Goal: Transaction & Acquisition: Purchase product/service

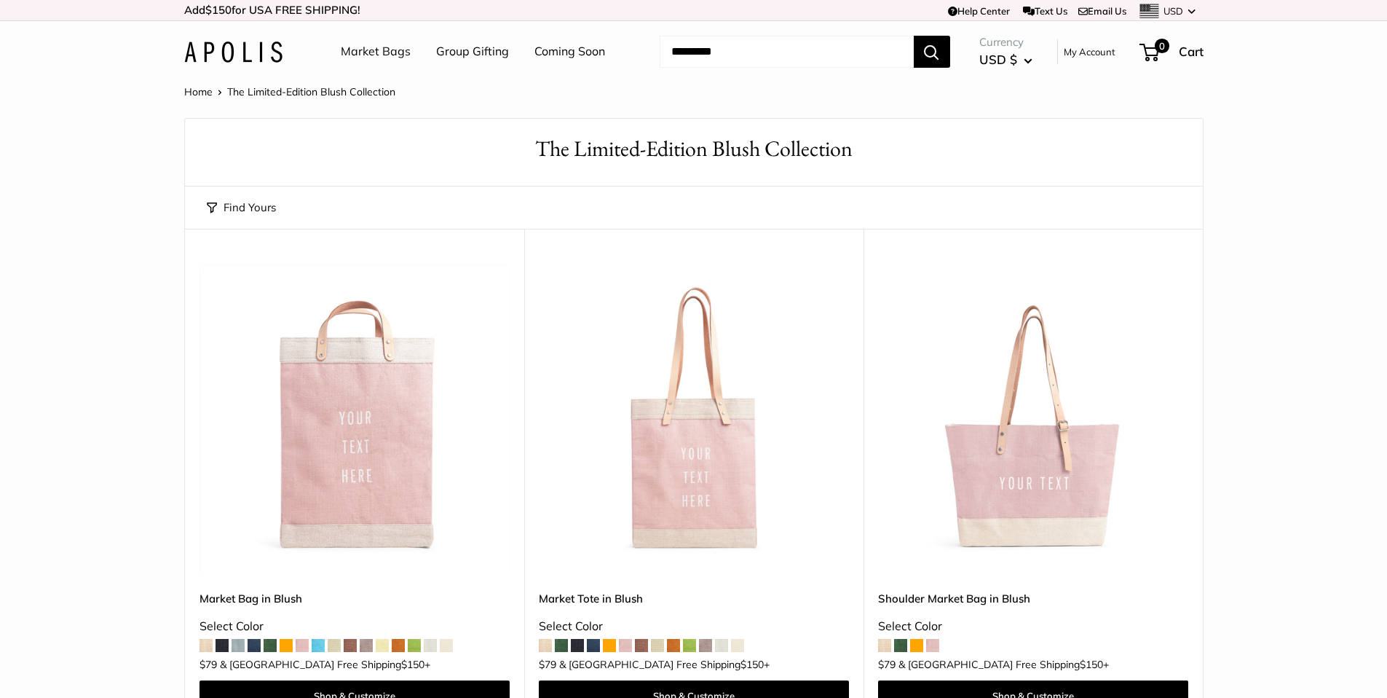
click at [746, 64] on input "Search..." at bounding box center [787, 52] width 254 height 32
type input "**********"
click at [914, 36] on button "Search" at bounding box center [932, 52] width 36 height 32
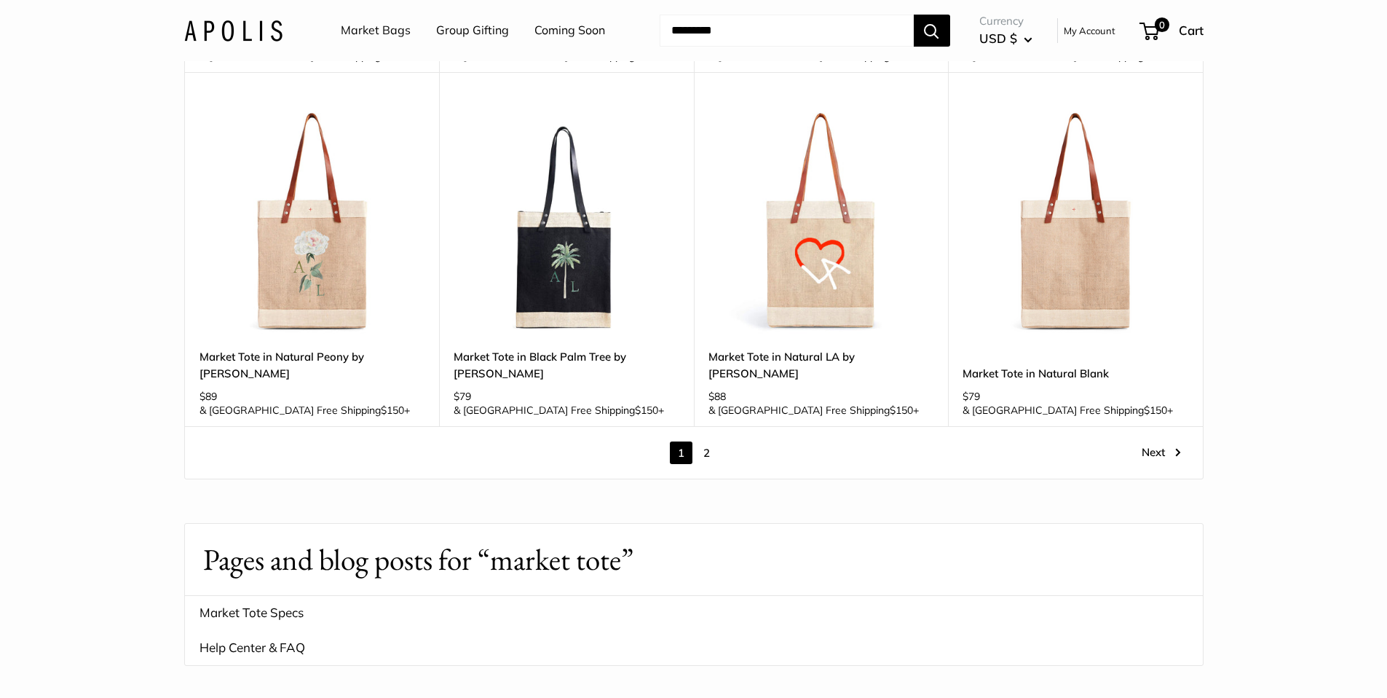
scroll to position [2094, 0]
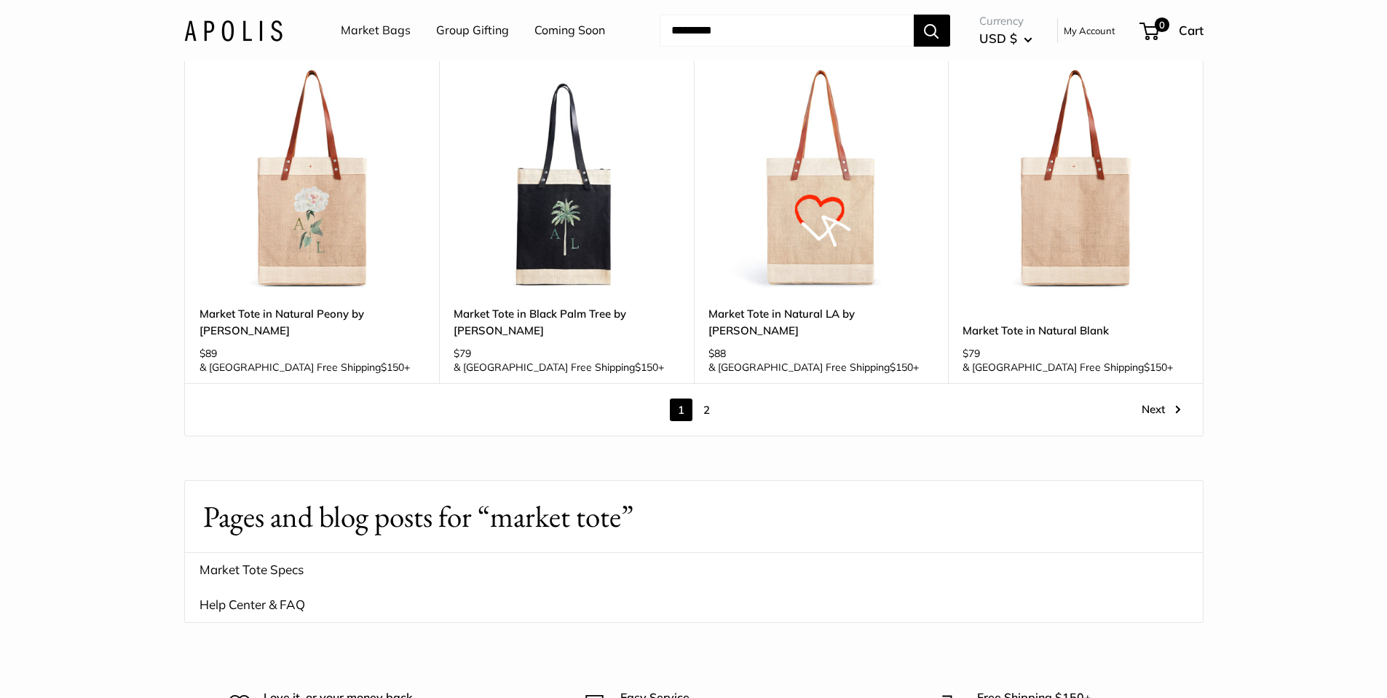
click at [707, 398] on link "2" at bounding box center [706, 409] width 23 height 23
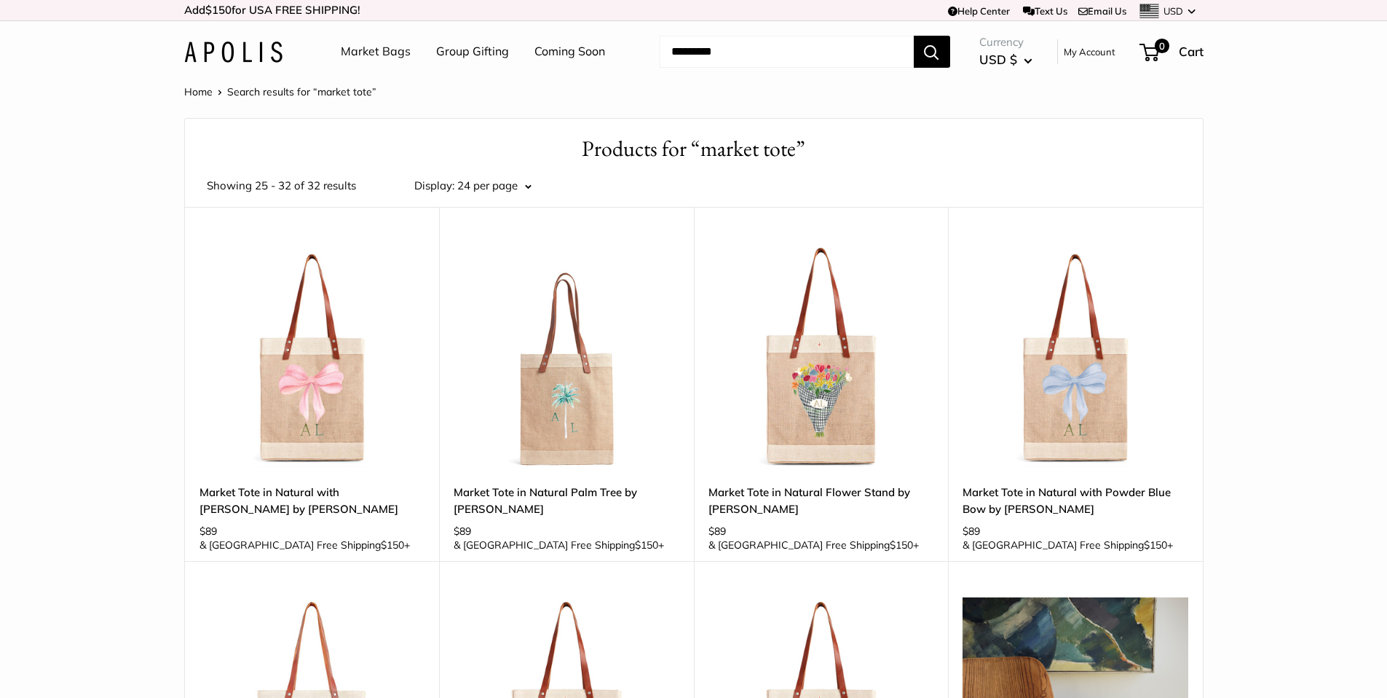
click at [690, 36] on input "Search..." at bounding box center [787, 52] width 254 height 32
type input "**********"
click at [914, 36] on button "Search" at bounding box center [932, 52] width 36 height 32
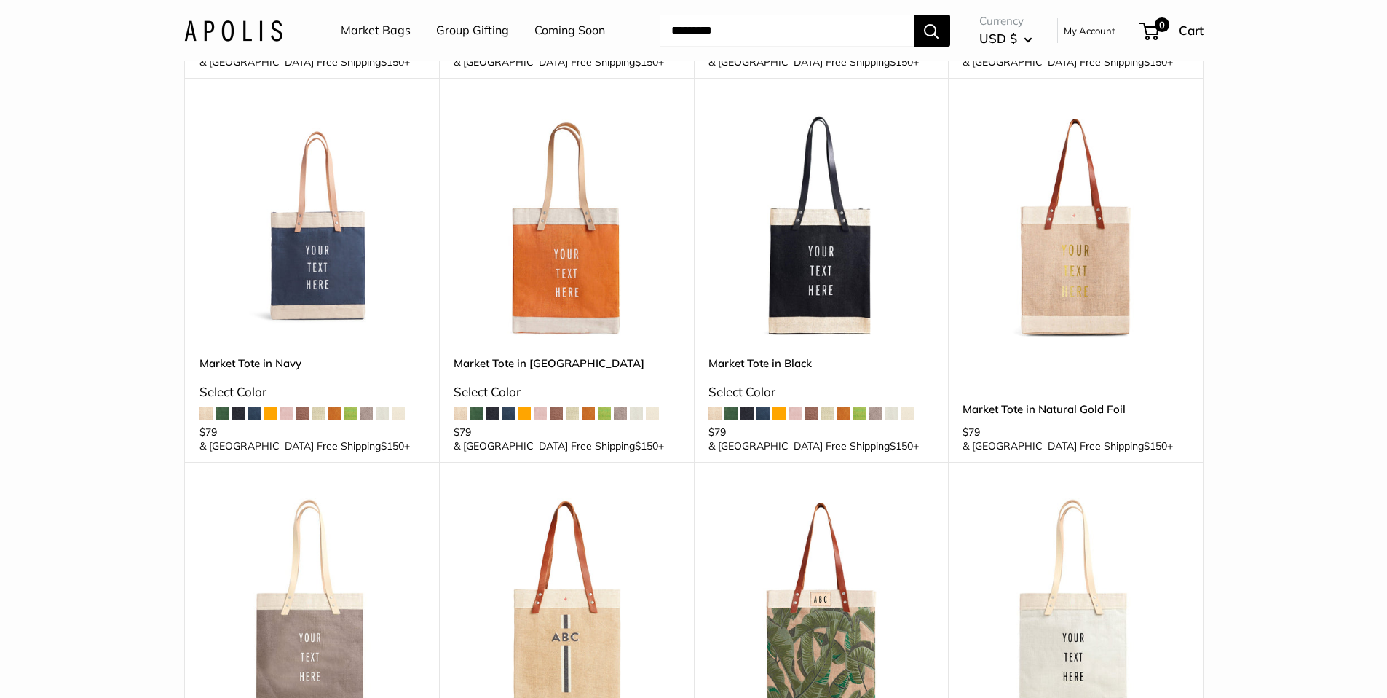
scroll to position [41, 0]
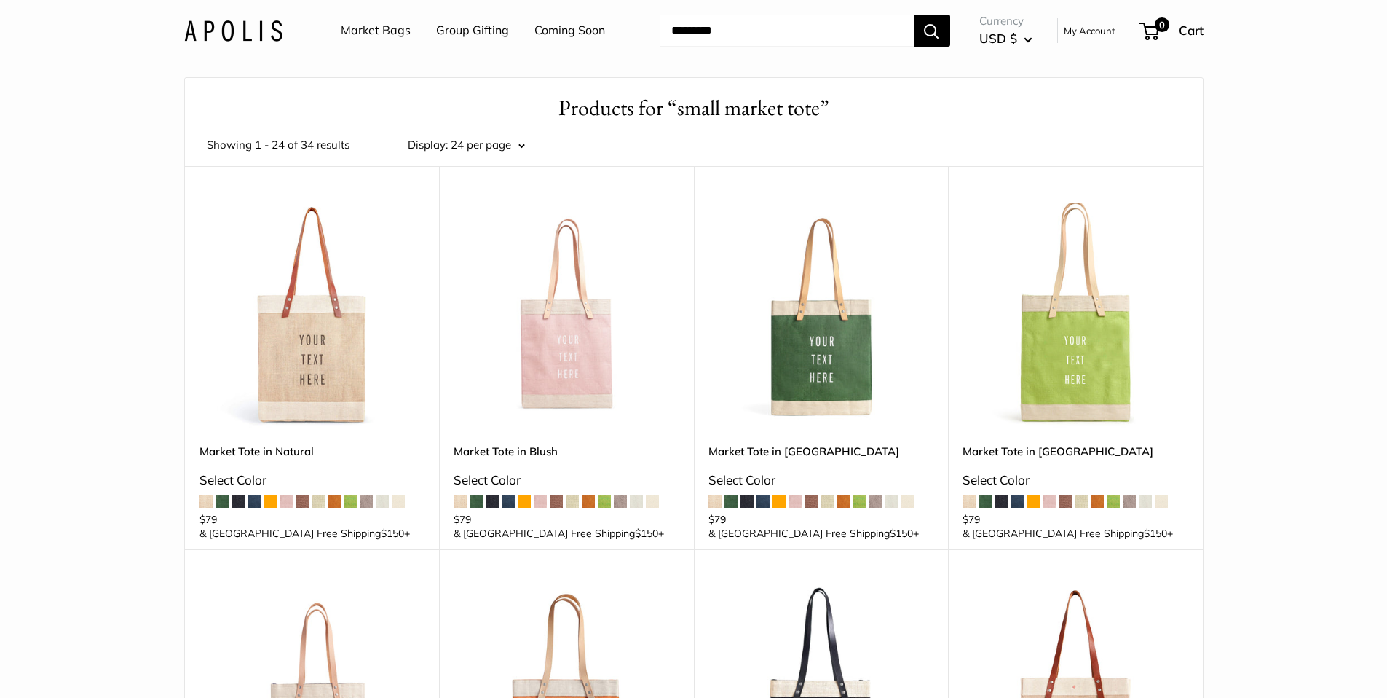
click at [770, 27] on input "Search..." at bounding box center [787, 31] width 254 height 32
click at [770, 28] on input "Search..." at bounding box center [787, 31] width 254 height 32
click at [363, 34] on link "Market Bags" at bounding box center [376, 31] width 70 height 22
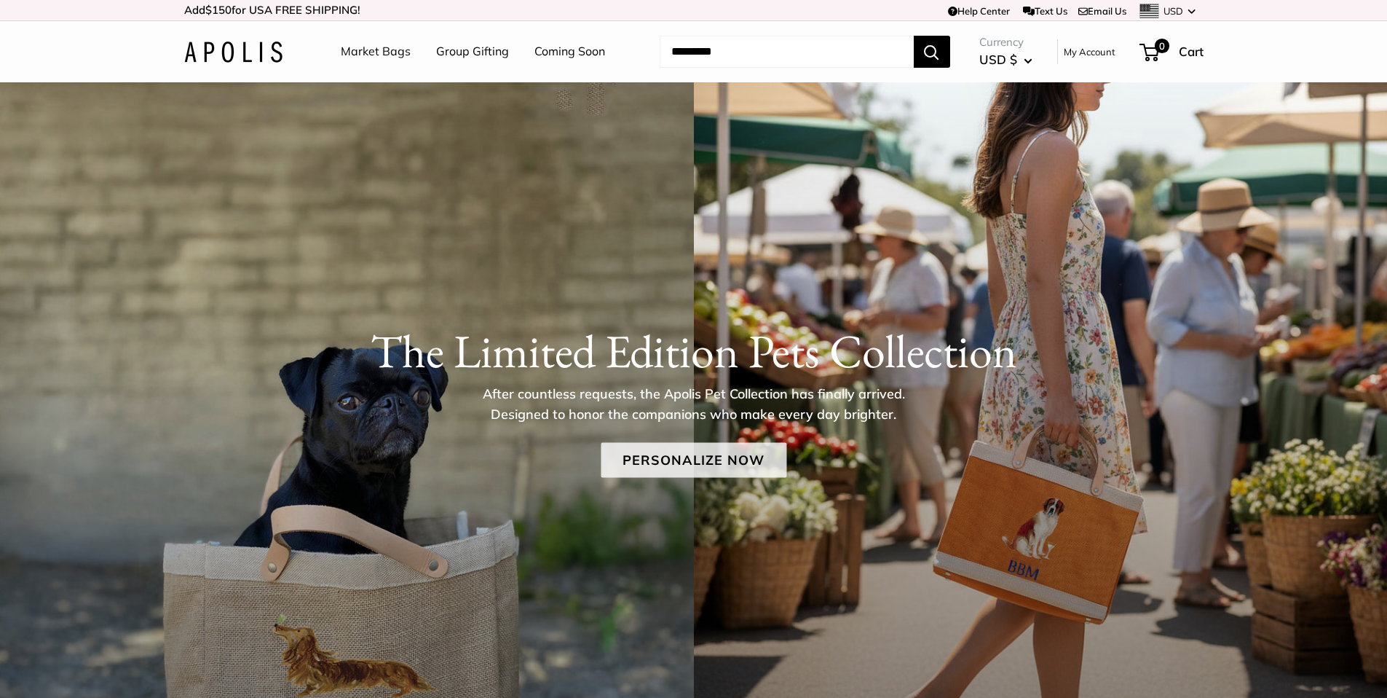
click at [657, 459] on link "Personalize Now" at bounding box center [694, 459] width 186 height 35
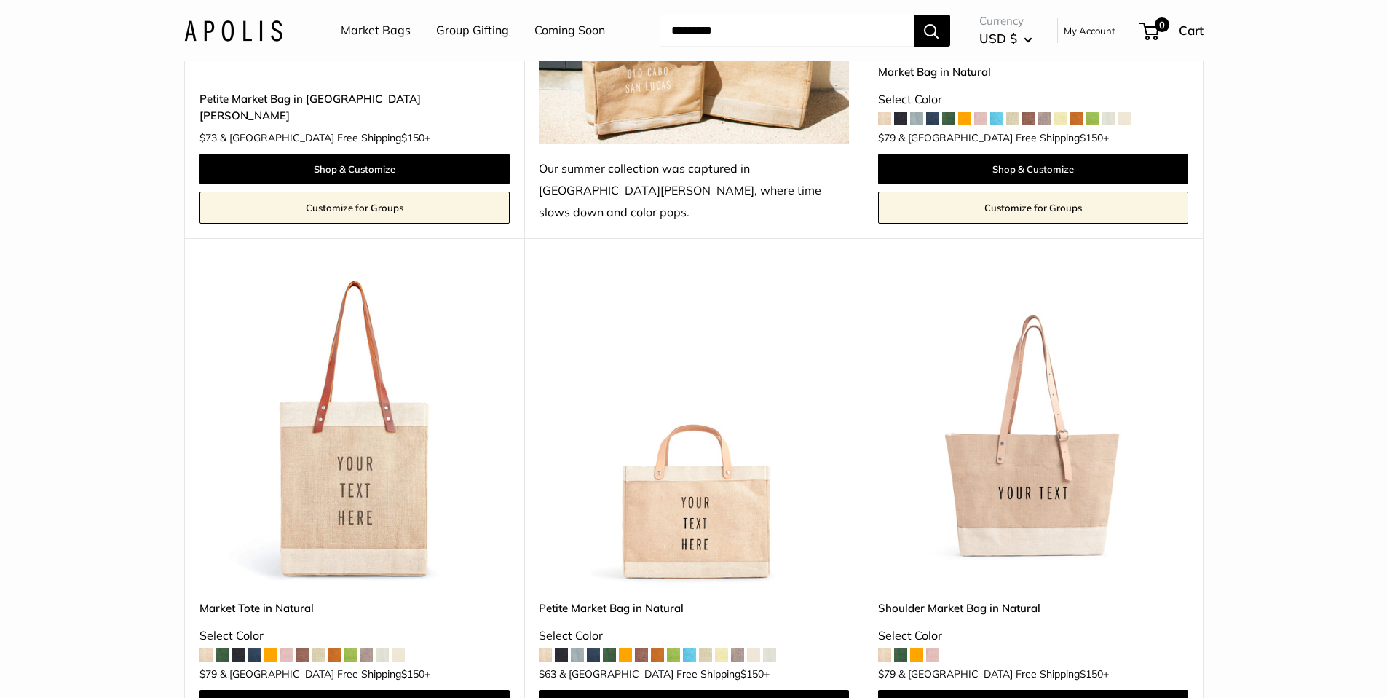
scroll to position [3146, 0]
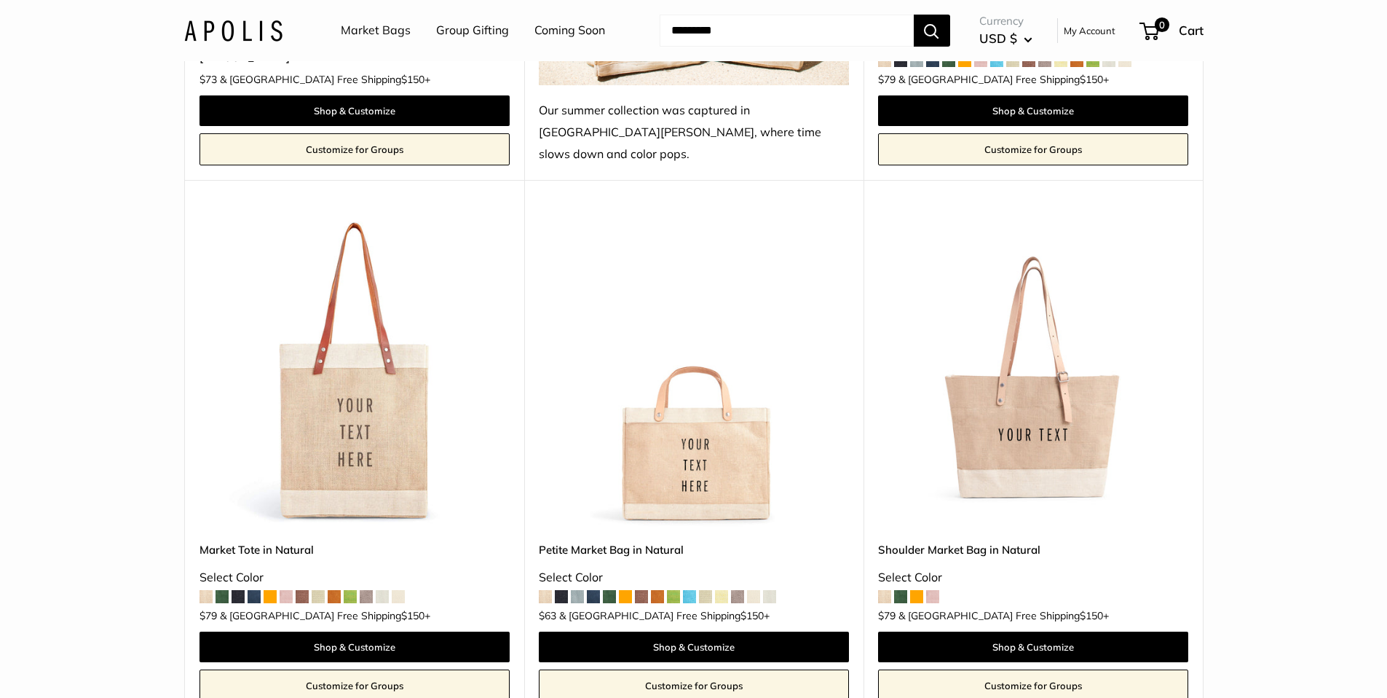
click at [744, 590] on span at bounding box center [737, 596] width 13 height 13
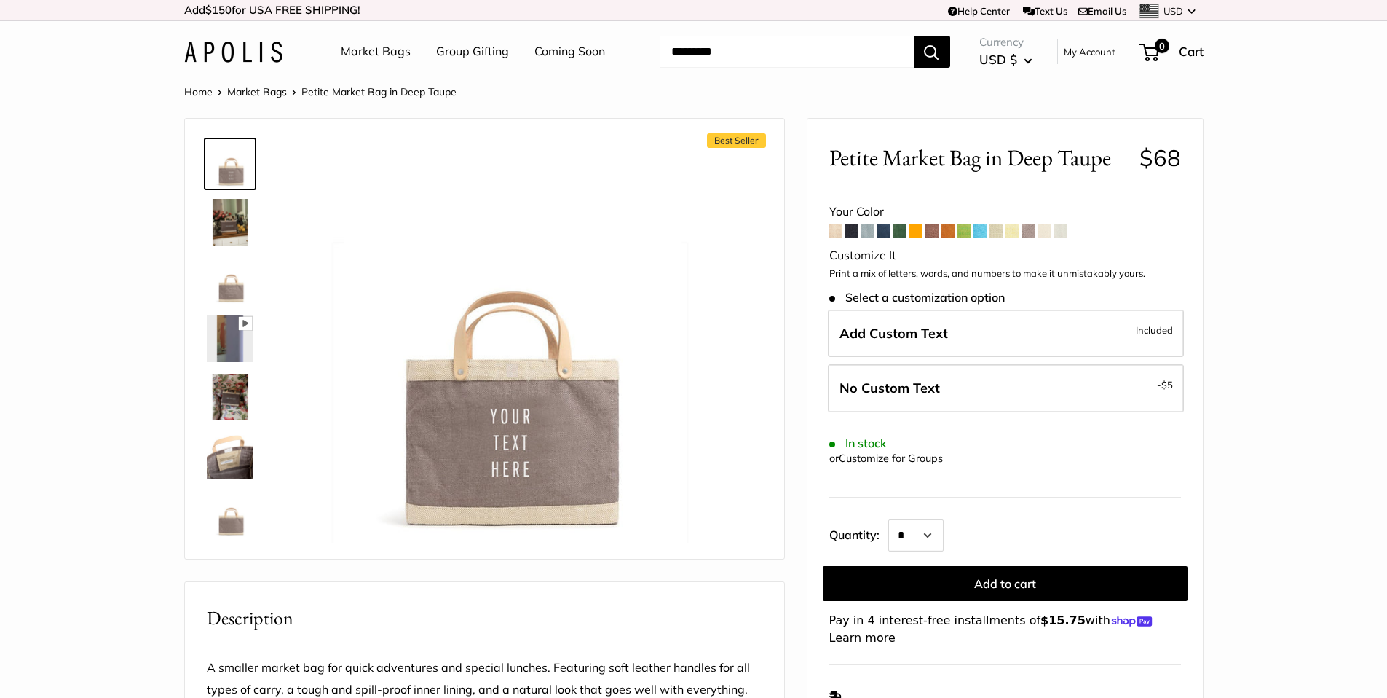
click at [1049, 236] on span at bounding box center [1044, 230] width 13 height 13
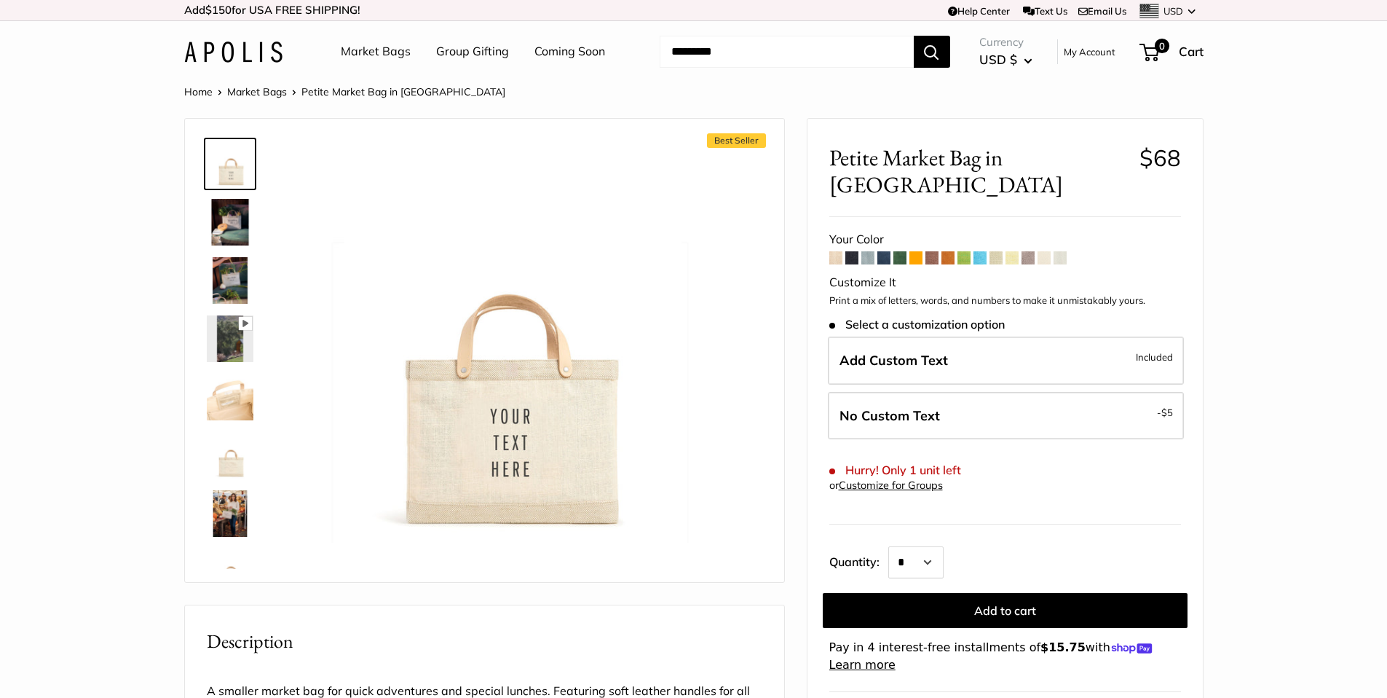
click at [920, 251] on span at bounding box center [915, 257] width 13 height 13
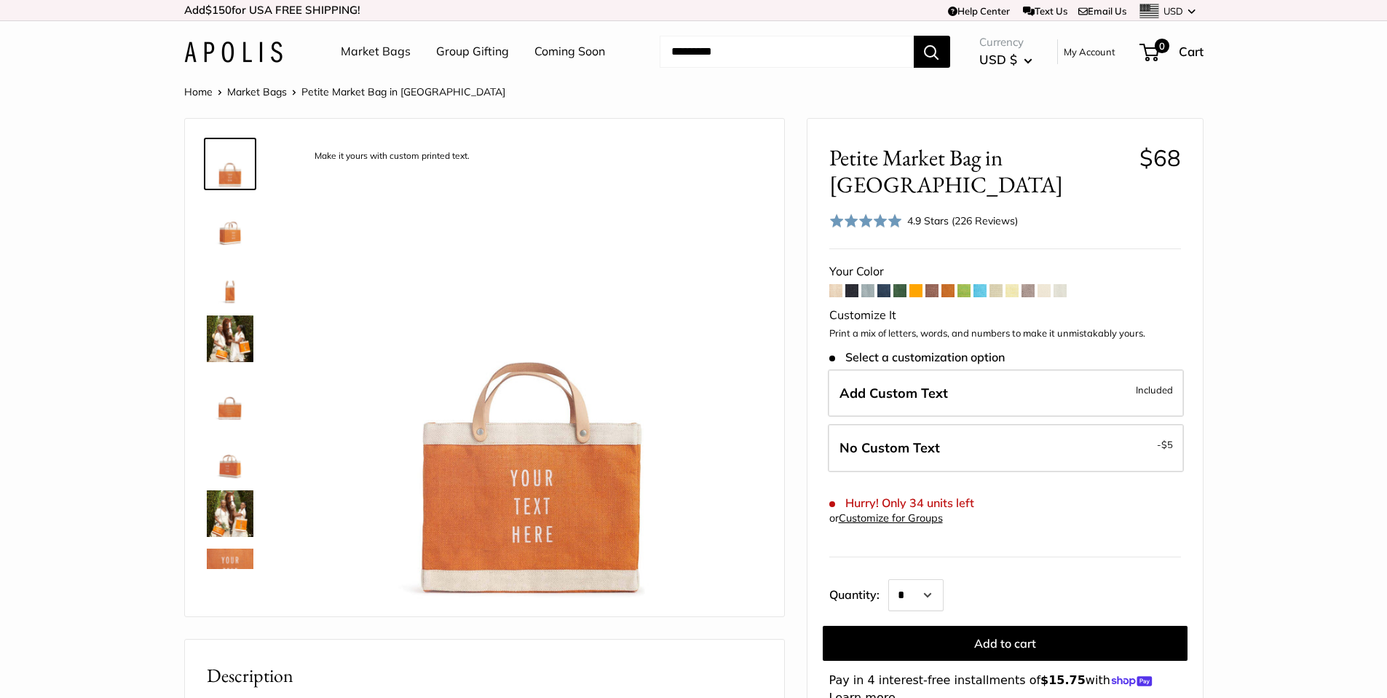
click at [934, 284] on span at bounding box center [931, 290] width 13 height 13
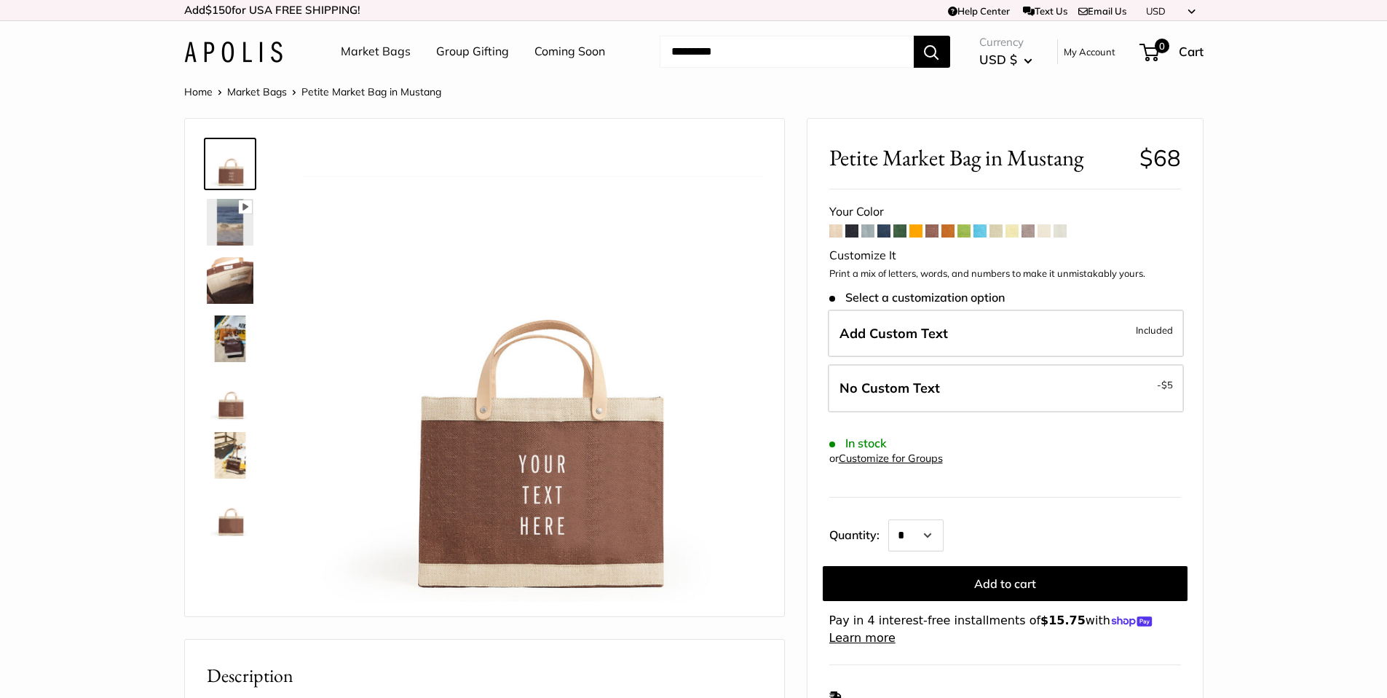
click at [836, 232] on span at bounding box center [835, 230] width 13 height 13
